Goal: Information Seeking & Learning: Check status

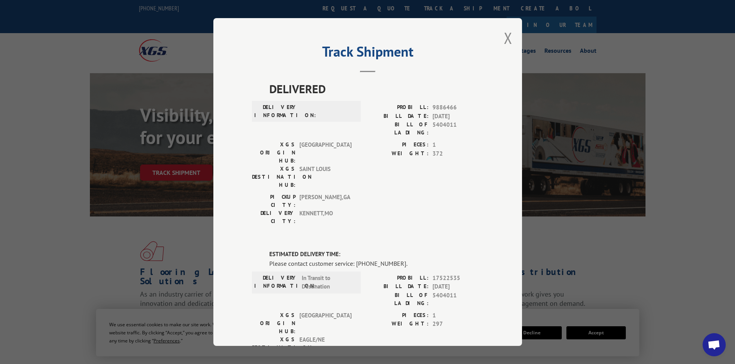
scroll to position [116, 0]
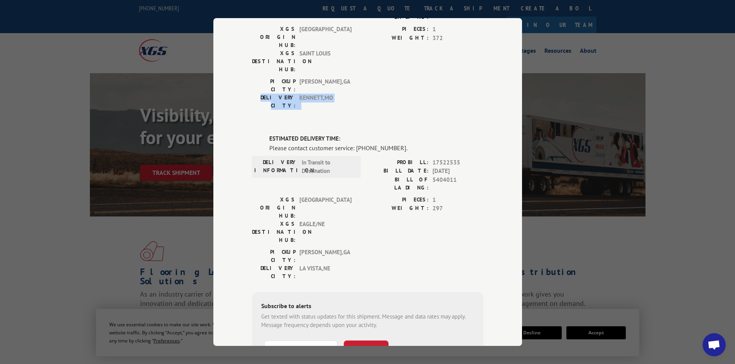
drag, startPoint x: 142, startPoint y: 100, endPoint x: 247, endPoint y: 175, distance: 128.3
click at [155, 109] on div "Track Shipment DELIVERED DELIVERY INFORMATION: PROBILL: 9886466 BILL DATE: [DAT…" at bounding box center [367, 182] width 735 height 364
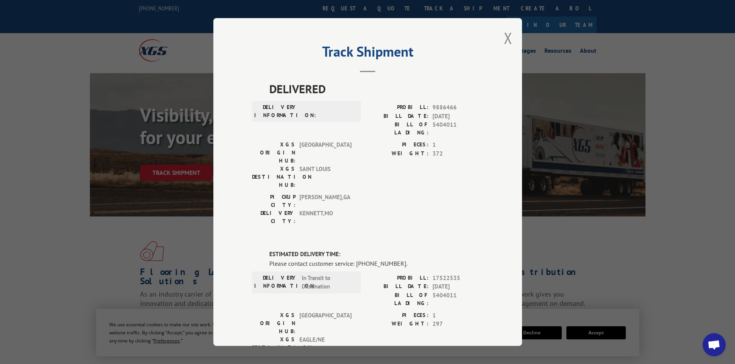
click at [497, 42] on div "Track Shipment DELIVERED DELIVERY INFORMATION: PROBILL: 9886466 BILL DATE: [DAT…" at bounding box center [367, 182] width 308 height 328
click at [504, 39] on button "Close modal" at bounding box center [508, 38] width 8 height 20
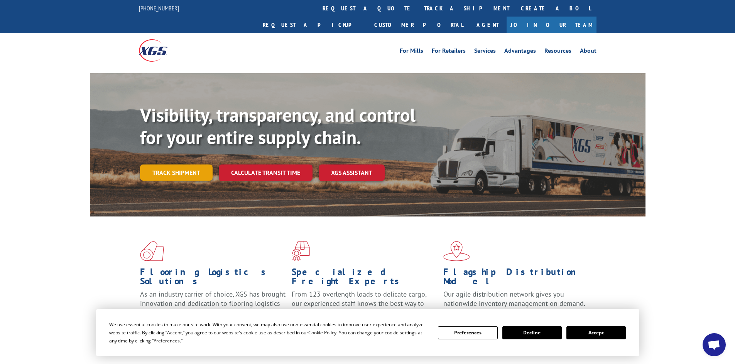
click at [179, 165] on link "Track shipment" at bounding box center [176, 173] width 72 height 16
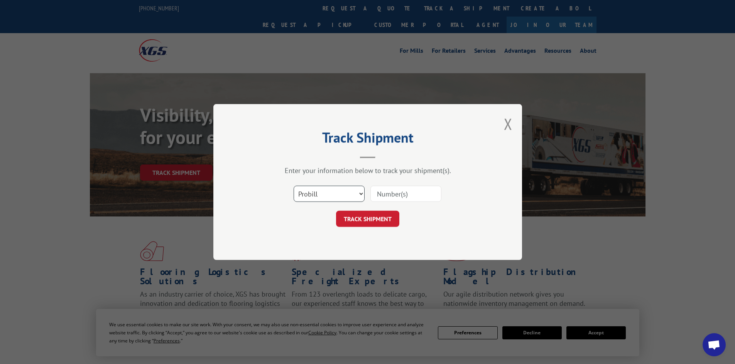
click at [332, 195] on select "Select category... Probill BOL PO" at bounding box center [328, 194] width 71 height 16
select select "bol"
click at [293, 186] on select "Select category... Probill BOL PO" at bounding box center [328, 194] width 71 height 16
paste input "7024428"
type input "7024428"
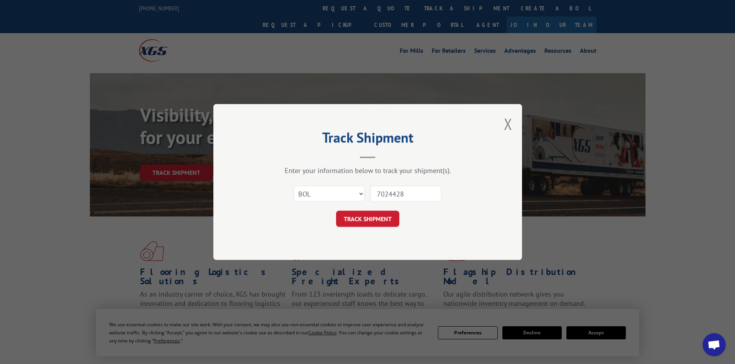
click at [377, 217] on button "TRACK SHIPMENT" at bounding box center [367, 219] width 63 height 16
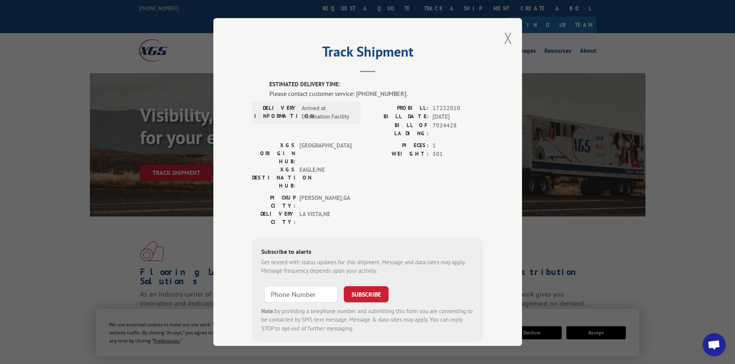
click at [505, 34] on button "Close modal" at bounding box center [508, 38] width 8 height 20
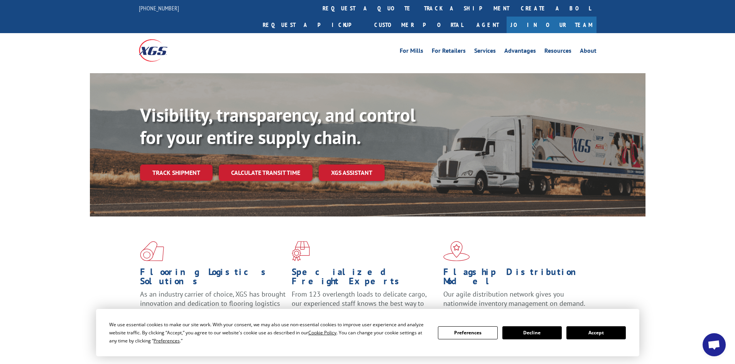
click at [614, 328] on button "Accept" at bounding box center [595, 333] width 59 height 13
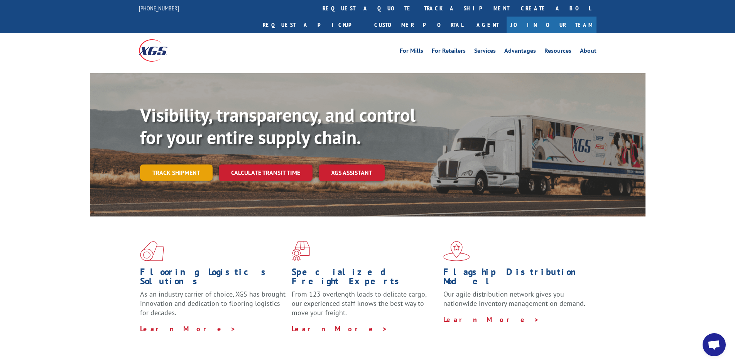
click at [164, 165] on link "Track shipment" at bounding box center [176, 173] width 72 height 16
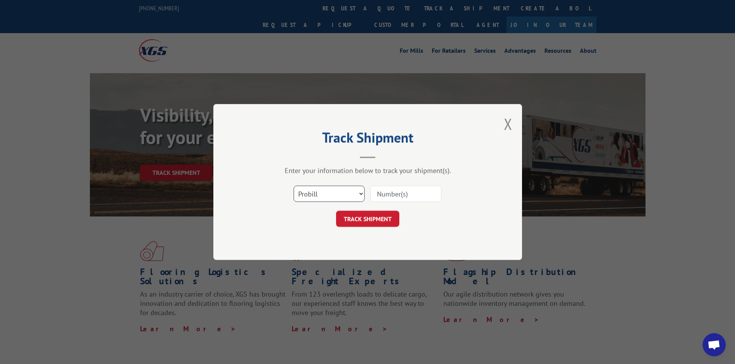
click at [301, 192] on select "Select category... Probill BOL PO" at bounding box center [328, 194] width 71 height 16
select select "bol"
click at [293, 186] on select "Select category... Probill BOL PO" at bounding box center [328, 194] width 71 height 16
paste input "7040206"
type input "7040206"
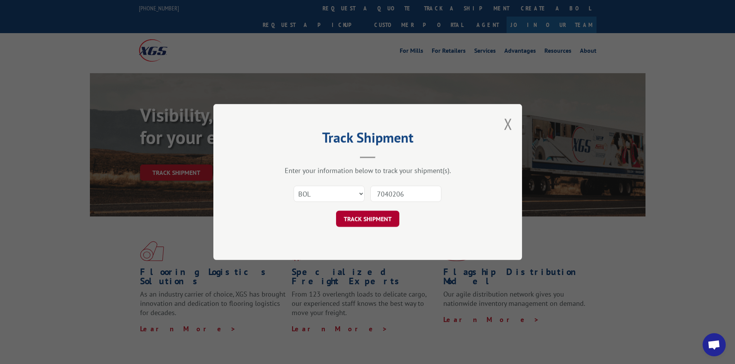
click at [365, 217] on button "TRACK SHIPMENT" at bounding box center [367, 219] width 63 height 16
